Goal: Information Seeking & Learning: Learn about a topic

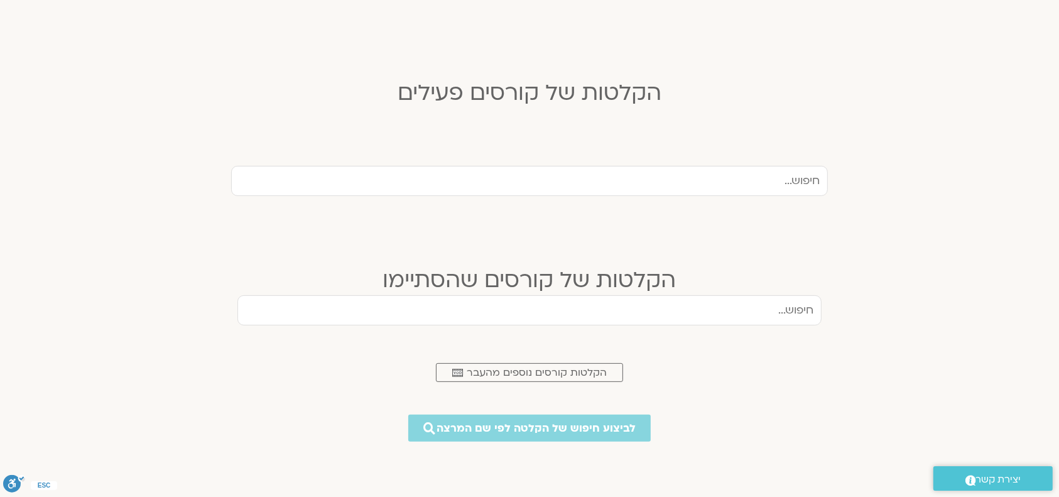
scroll to position [251, 0]
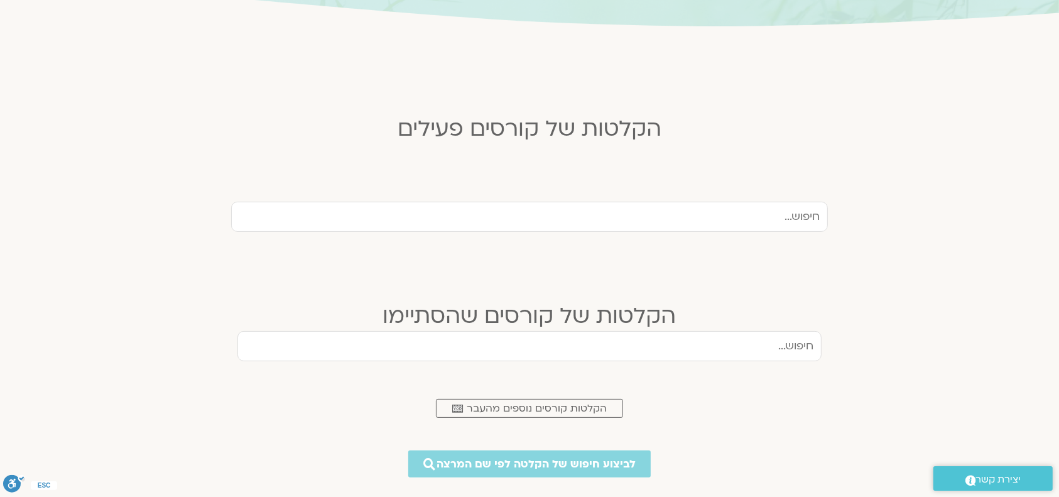
click at [767, 214] on input "text" at bounding box center [529, 217] width 597 height 30
type input "[PERSON_NAME]"
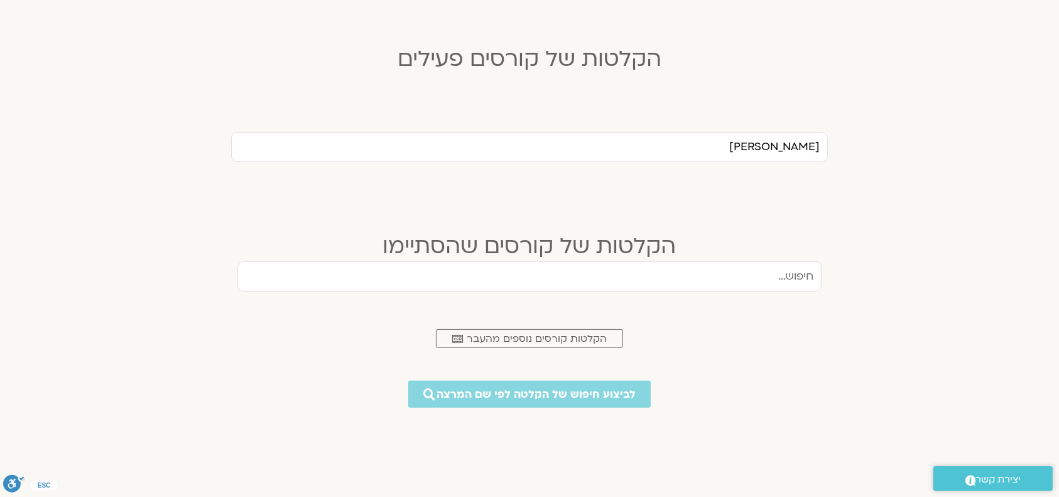
scroll to position [418, 0]
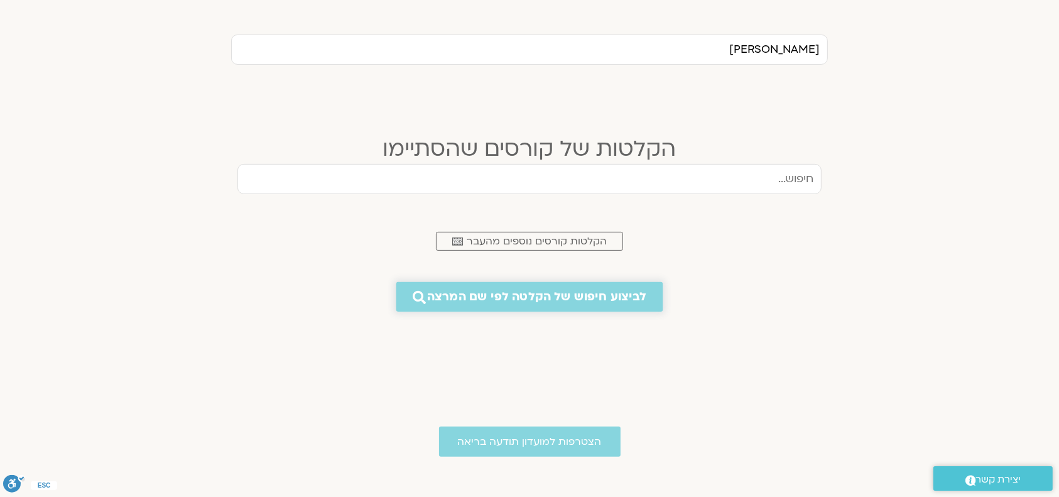
click at [624, 306] on link "לביצוע חיפוש של הקלטה לפי שם המרצה" at bounding box center [529, 297] width 267 height 30
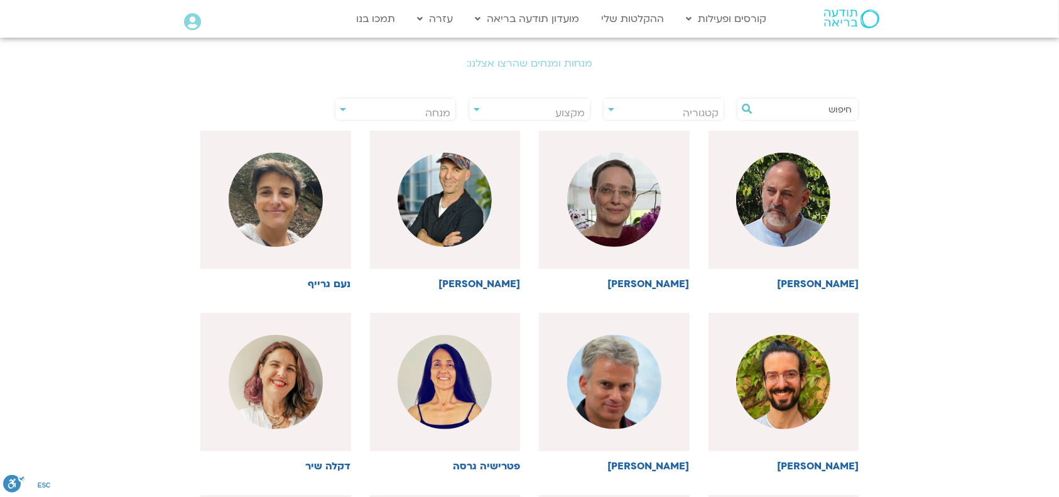
scroll to position [167, 0]
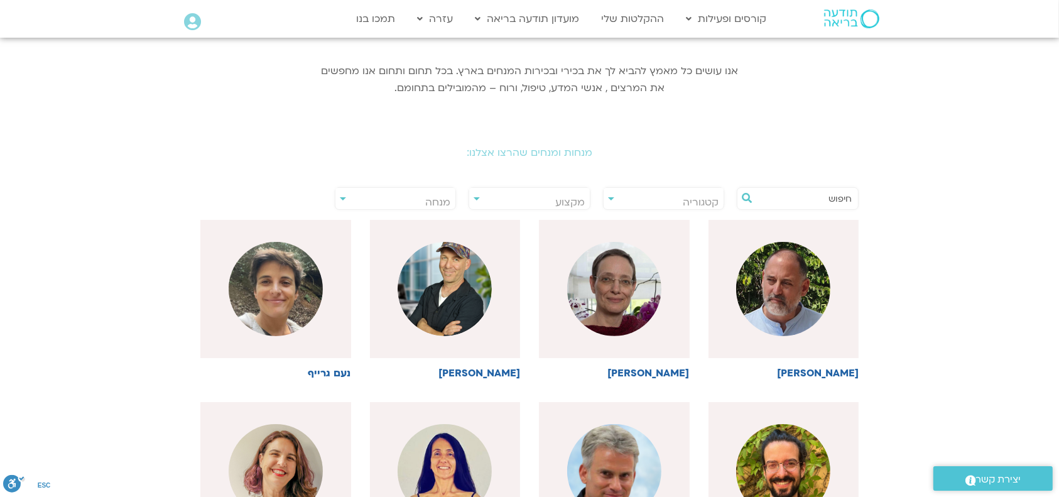
click at [773, 199] on input "text" at bounding box center [803, 198] width 95 height 21
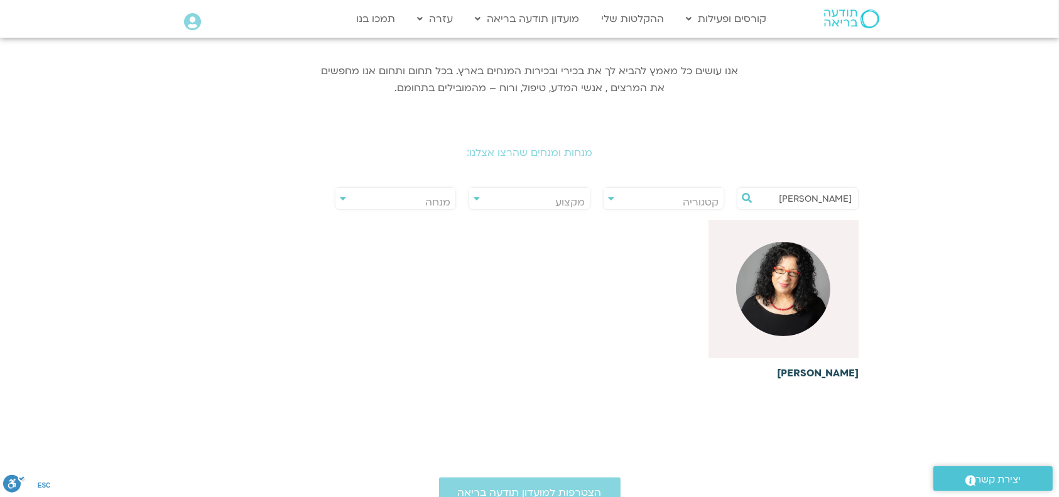
type input "ארנינה"
click at [824, 374] on h6 "[PERSON_NAME]" at bounding box center [783, 372] width 151 height 11
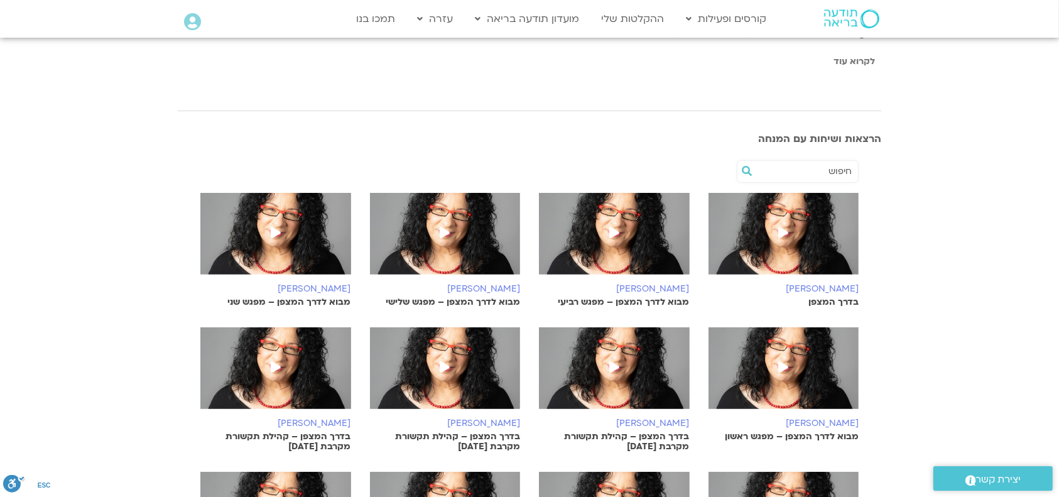
scroll to position [418, 0]
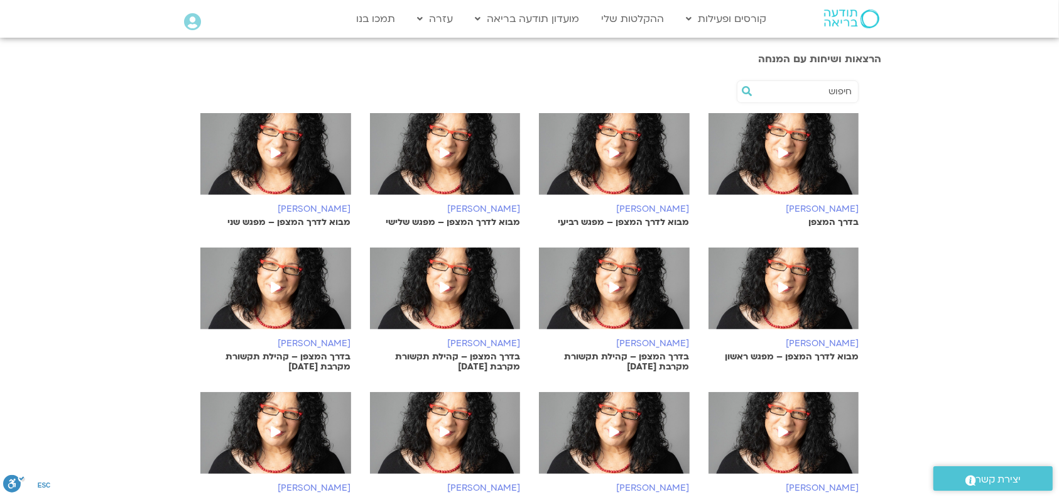
click at [779, 149] on icon at bounding box center [783, 152] width 10 height 11
